Goal: Information Seeking & Learning: Learn about a topic

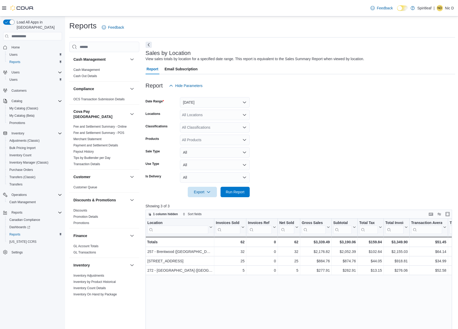
scroll to position [234, 0]
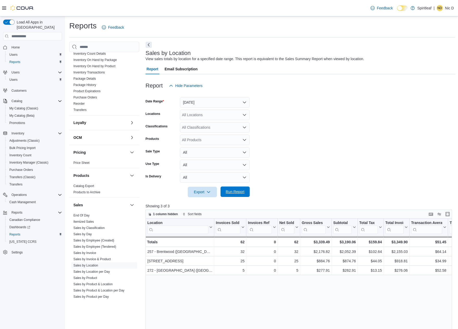
drag, startPoint x: 239, startPoint y: 198, endPoint x: 240, endPoint y: 193, distance: 4.5
click at [239, 197] on div "Report Hide Parameters Date Range Today Locations All Locations Classifications…" at bounding box center [299, 273] width 309 height 398
click at [240, 193] on span "Run Report" at bounding box center [235, 191] width 19 height 5
click at [233, 191] on span "Run Report" at bounding box center [235, 191] width 19 height 5
click at [234, 192] on span "Run Report" at bounding box center [235, 191] width 19 height 5
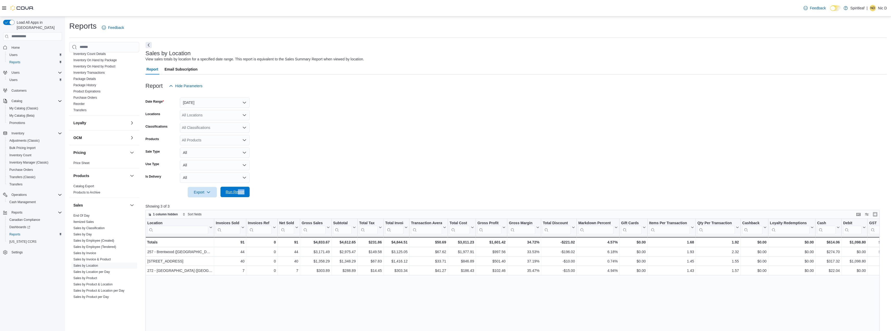
click at [241, 194] on span "Run Report" at bounding box center [235, 191] width 19 height 5
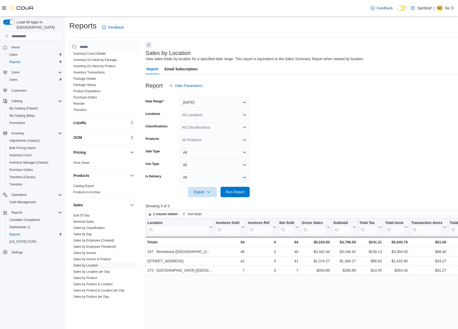
click at [368, 47] on div "Sales by Location View sales totals by location for a specified date range. Thi…" at bounding box center [331, 257] width 373 height 431
click at [146, 47] on button "Next" at bounding box center [148, 44] width 6 height 6
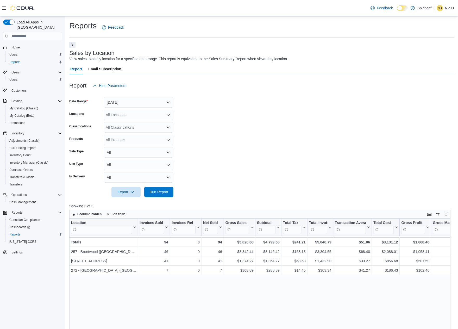
click at [263, 180] on form "Date Range Today Locations All Locations Classifications All Classifications Pr…" at bounding box center [261, 144] width 385 height 106
click at [2, 7] on icon at bounding box center [4, 8] width 4 height 4
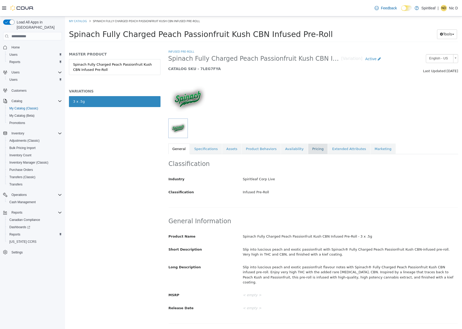
click at [308, 147] on link "Pricing" at bounding box center [318, 148] width 20 height 11
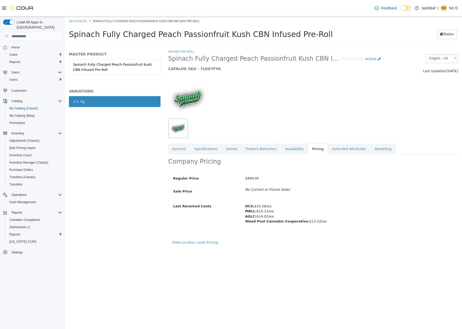
click at [196, 244] on div "View Location Level Pricing" at bounding box center [313, 242] width 282 height 5
click at [200, 242] on link "View Location Level Pricing" at bounding box center [195, 242] width 46 height 4
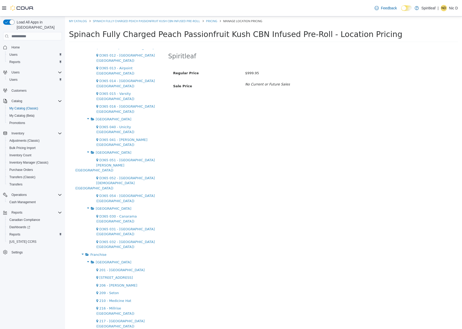
scroll to position [208, 0]
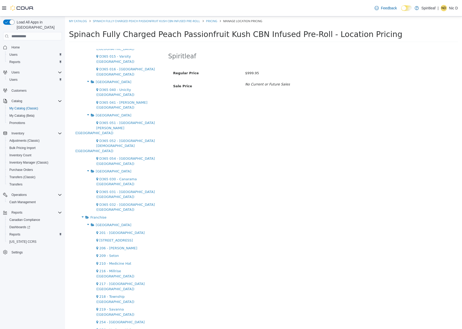
click at [293, 56] on button "Edit" at bounding box center [299, 57] width 13 height 10
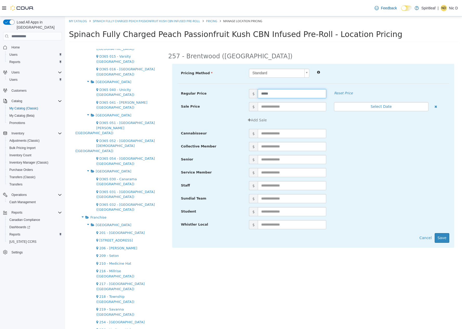
drag, startPoint x: 264, startPoint y: 92, endPoint x: 256, endPoint y: 91, distance: 7.7
click at [257, 93] on span "$ *****" at bounding box center [287, 93] width 85 height 9
type input "*****"
click at [443, 238] on button "Save" at bounding box center [442, 238] width 15 height 10
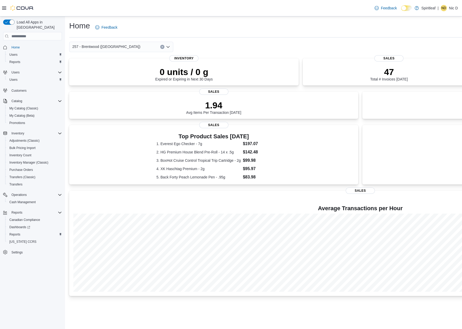
click at [4, 8] on icon at bounding box center [4, 8] width 4 height 3
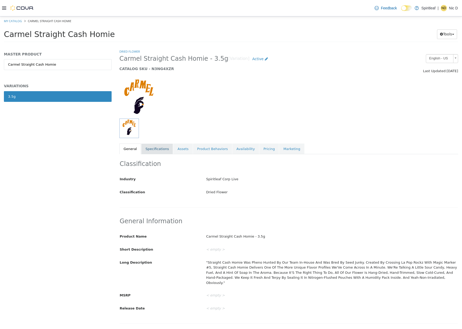
click at [141, 149] on link "Specifications" at bounding box center [157, 148] width 32 height 11
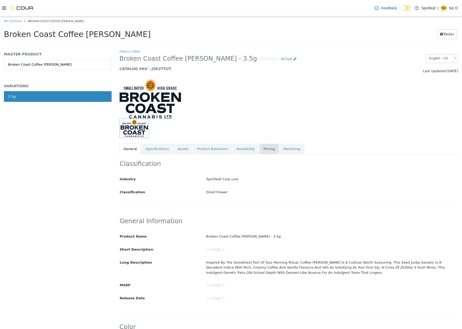
click at [259, 145] on link "Pricing" at bounding box center [269, 148] width 20 height 11
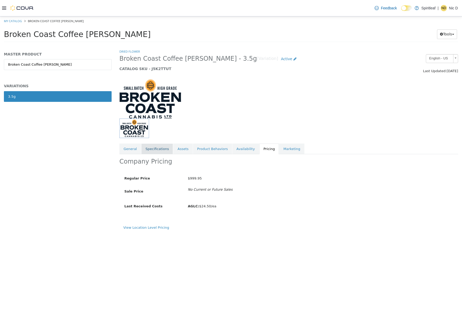
click at [156, 150] on link "Specifications" at bounding box center [157, 148] width 32 height 11
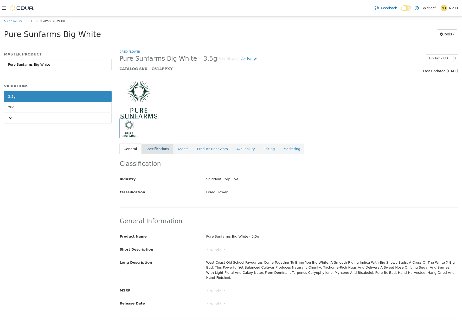
click at [156, 151] on link "Specifications" at bounding box center [157, 148] width 32 height 11
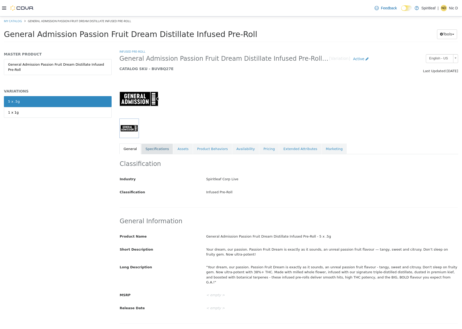
click at [168, 150] on link "Specifications" at bounding box center [157, 148] width 32 height 11
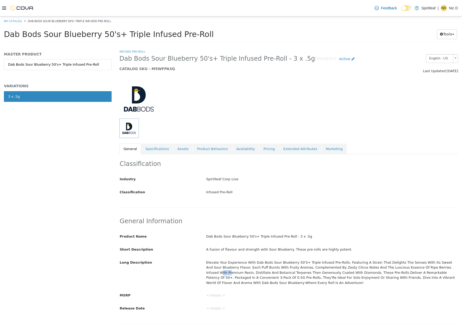
drag, startPoint x: 429, startPoint y: 268, endPoint x: 406, endPoint y: 265, distance: 23.4
click at [406, 265] on div "Elevate Your Experience With Dab Bods Sour Blueberry 50'S+ Triple Infused Pre-R…" at bounding box center [332, 272] width 260 height 29
click at [407, 237] on div "Dab Bods Sour Blueberry 50's+ Triple Infused Pre-Roll - 3 x .5g" at bounding box center [332, 236] width 260 height 9
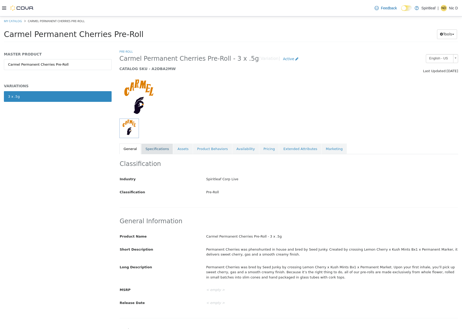
click at [156, 149] on link "Specifications" at bounding box center [157, 148] width 32 height 11
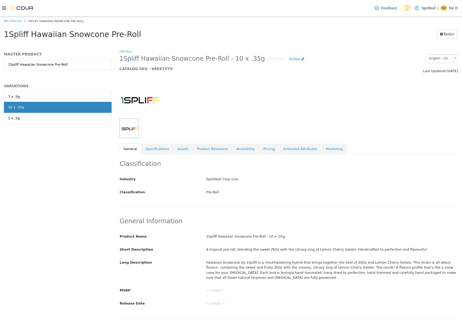
click at [319, 112] on div at bounding box center [289, 96] width 347 height 45
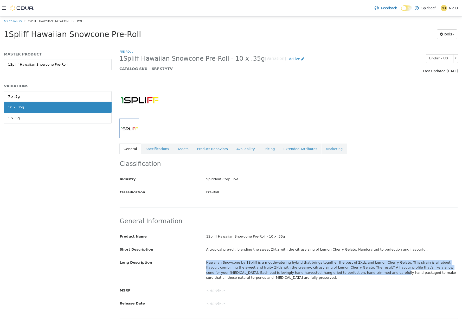
drag, startPoint x: 197, startPoint y: 264, endPoint x: 327, endPoint y: 273, distance: 130.2
click at [326, 273] on div "Long Description Hawaiian Snowcone by 1Spliff is a mouthwatering hybrid that br…" at bounding box center [289, 270] width 346 height 24
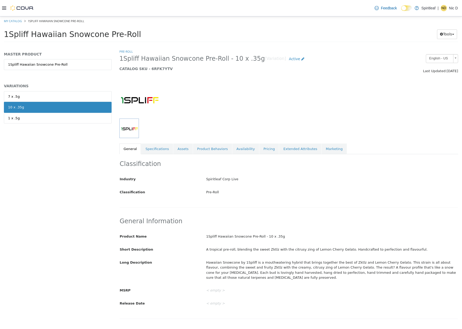
click at [329, 273] on div "Hawaiian Snowcone by 1Spliff is a mouthwatering hybrid that brings together the…" at bounding box center [332, 270] width 260 height 24
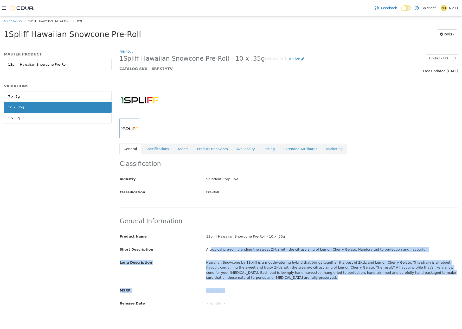
drag, startPoint x: 225, startPoint y: 280, endPoint x: 208, endPoint y: 237, distance: 46.4
click at [208, 237] on div "Product Name 1Spliff Hawaiian Snowcone Pre-Roll - 10 x .35g Short Description A…" at bounding box center [289, 270] width 338 height 76
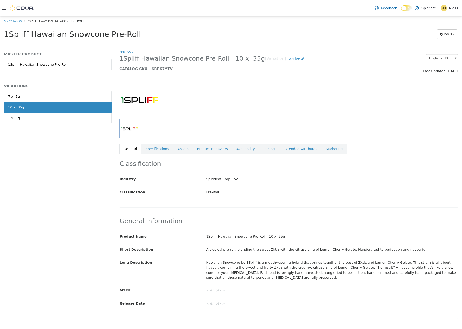
click at [205, 234] on div "1Spliff Hawaiian Snowcone Pre-Roll - 10 x .35g" at bounding box center [332, 236] width 260 height 9
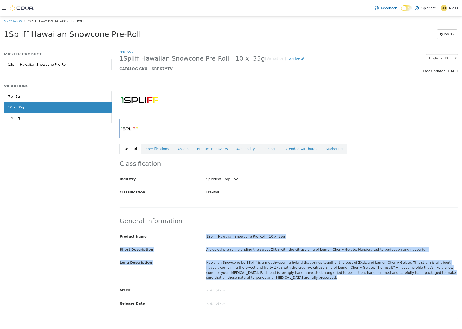
drag, startPoint x: 205, startPoint y: 234, endPoint x: 263, endPoint y: 281, distance: 75.0
click at [263, 281] on div "Product Name 1Spliff Hawaiian Snowcone Pre-Roll - 10 x .35g Short Description A…" at bounding box center [289, 270] width 338 height 76
click at [266, 281] on div "Hawaiian Snowcone by 1Spliff is a mouthwatering hybrid that brings together the…" at bounding box center [332, 270] width 260 height 24
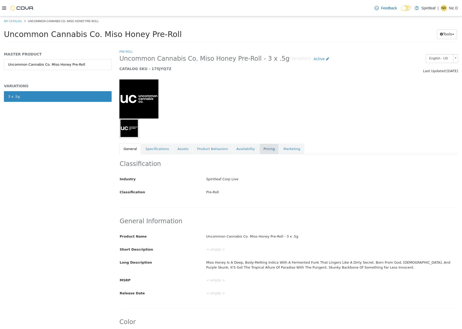
click at [259, 147] on link "Pricing" at bounding box center [269, 148] width 20 height 11
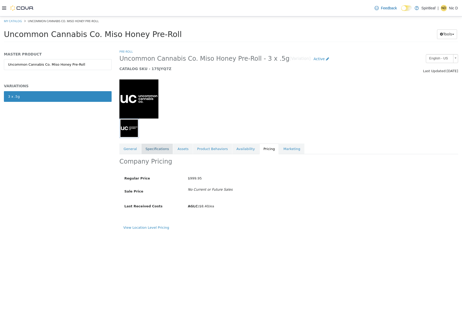
click at [154, 150] on link "Specifications" at bounding box center [157, 148] width 32 height 11
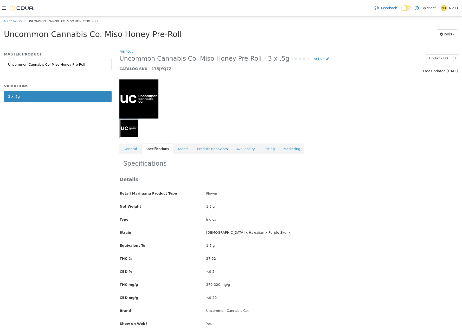
click at [153, 150] on link "Specifications" at bounding box center [157, 148] width 32 height 11
click at [129, 150] on link "General" at bounding box center [130, 148] width 22 height 11
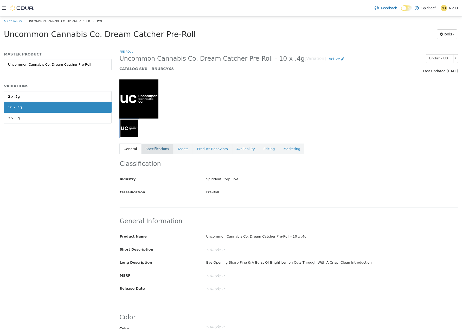
click at [162, 149] on link "Specifications" at bounding box center [157, 148] width 32 height 11
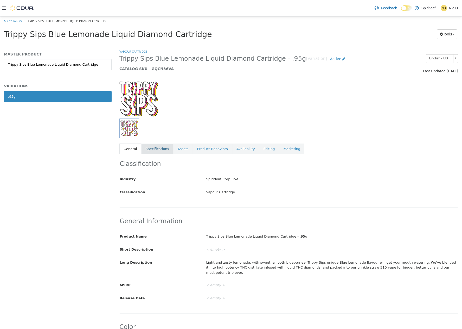
click at [156, 149] on link "Specifications" at bounding box center [157, 148] width 32 height 11
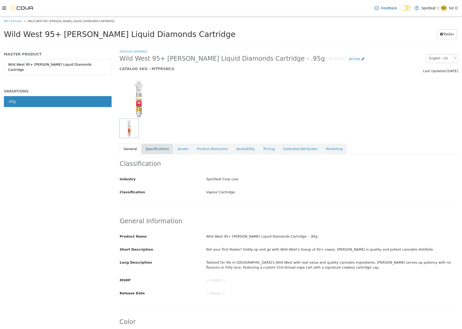
click at [160, 149] on link "Specifications" at bounding box center [157, 148] width 32 height 11
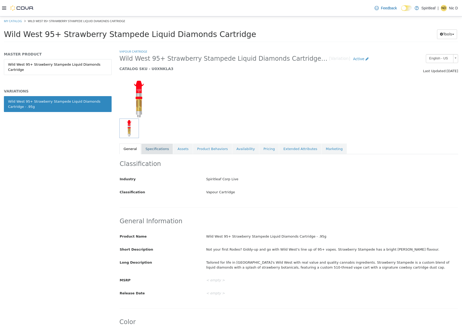
click at [159, 147] on link "Specifications" at bounding box center [157, 148] width 32 height 11
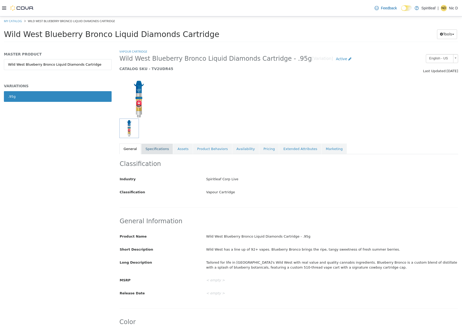
click at [162, 148] on link "Specifications" at bounding box center [157, 148] width 32 height 11
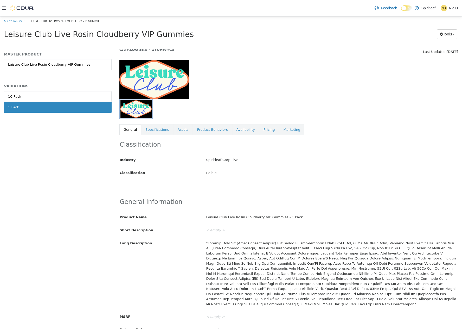
scroll to position [52, 0]
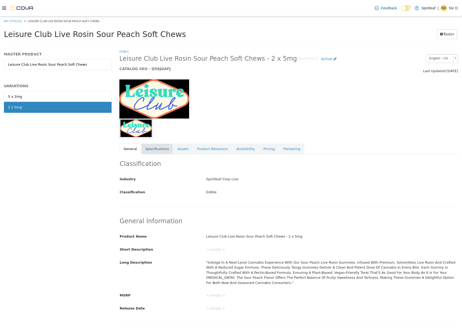
click at [156, 145] on link "Specifications" at bounding box center [157, 148] width 32 height 11
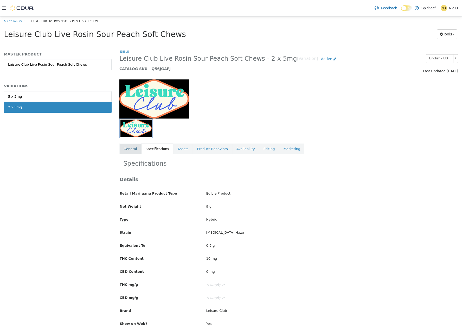
click at [125, 151] on link "General" at bounding box center [130, 148] width 22 height 11
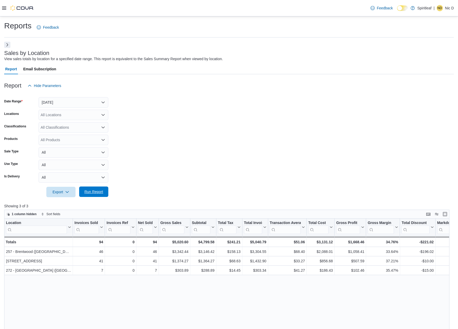
click at [95, 191] on span "Run Report" at bounding box center [93, 191] width 19 height 5
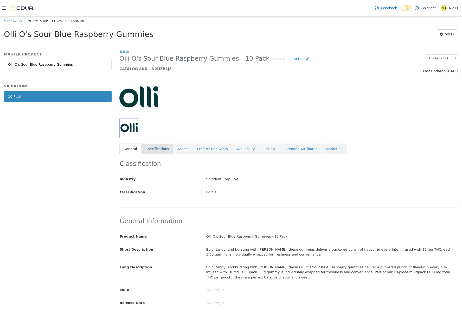
click at [149, 146] on link "Specifications" at bounding box center [157, 148] width 32 height 11
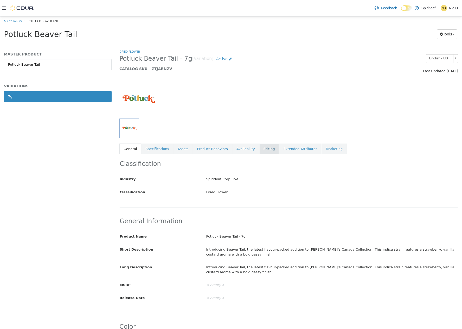
click at [259, 150] on link "Pricing" at bounding box center [269, 148] width 20 height 11
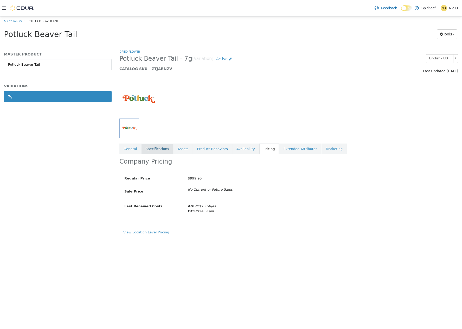
click at [155, 147] on link "Specifications" at bounding box center [157, 148] width 32 height 11
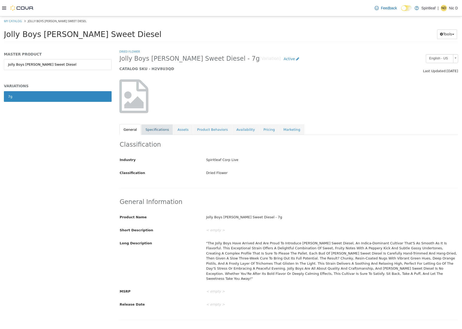
click at [160, 129] on link "Specifications" at bounding box center [157, 129] width 32 height 11
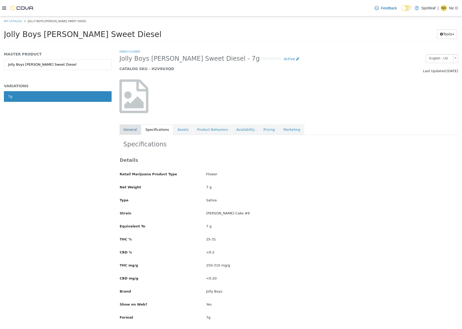
click at [127, 130] on link "General" at bounding box center [130, 129] width 22 height 11
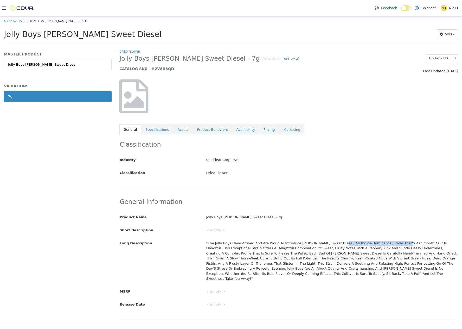
drag, startPoint x: 326, startPoint y: 241, endPoint x: 386, endPoint y: 241, distance: 60.4
click at [385, 241] on div ""The Jolly Boys Have Arrived And Are Proud To Introduce Kim'S Sweet Diesel, An …" at bounding box center [332, 261] width 260 height 44
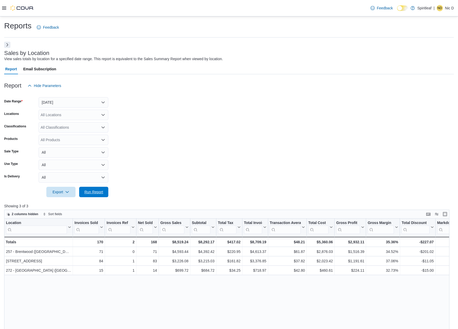
drag, startPoint x: 92, startPoint y: 190, endPoint x: 198, endPoint y: 187, distance: 106.0
click at [92, 191] on span "Run Report" at bounding box center [93, 191] width 19 height 5
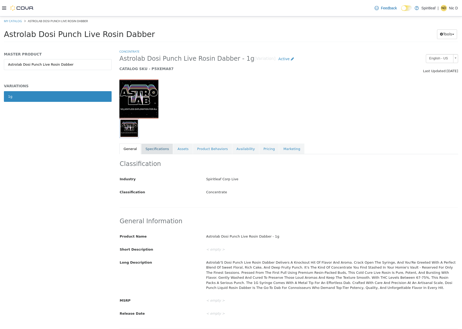
click at [165, 150] on link "Specifications" at bounding box center [157, 148] width 32 height 11
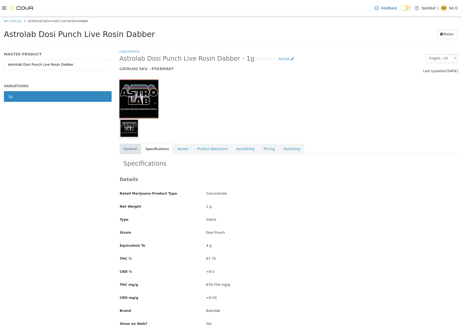
click at [122, 148] on link "General" at bounding box center [130, 148] width 22 height 11
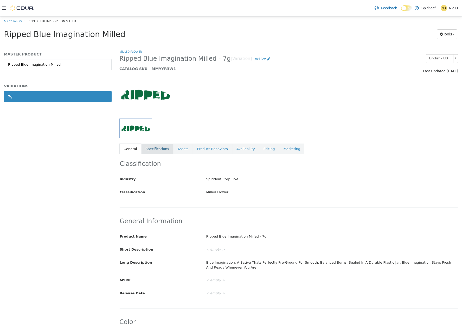
click at [155, 152] on link "Specifications" at bounding box center [157, 148] width 32 height 11
